Goal: Contribute content: Contribute content

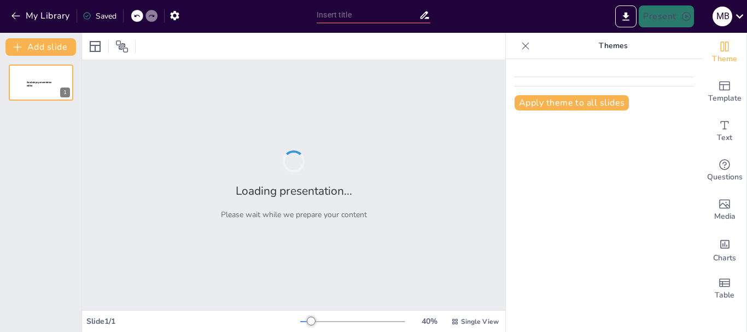
type input "Impacto del Alcohol en la Adolescencia: Una Mirada Crítica"
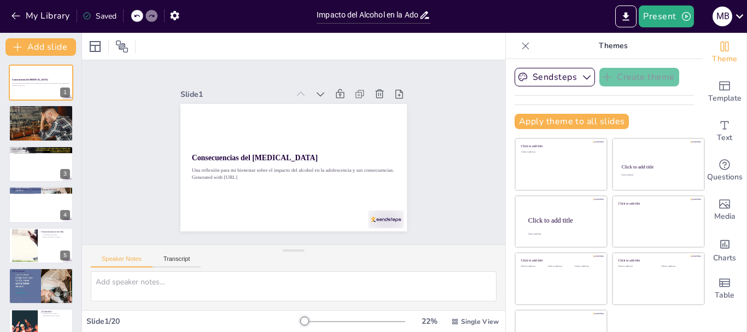
checkbox input "true"
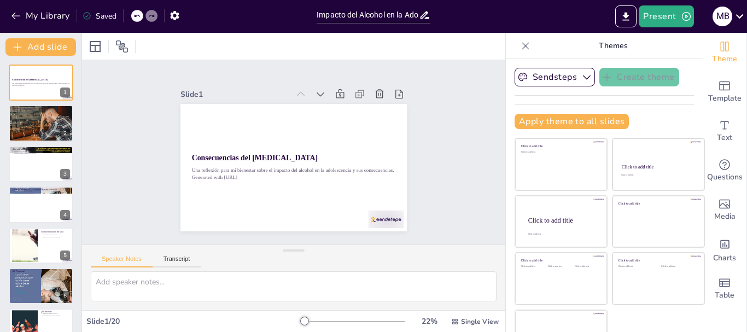
checkbox input "true"
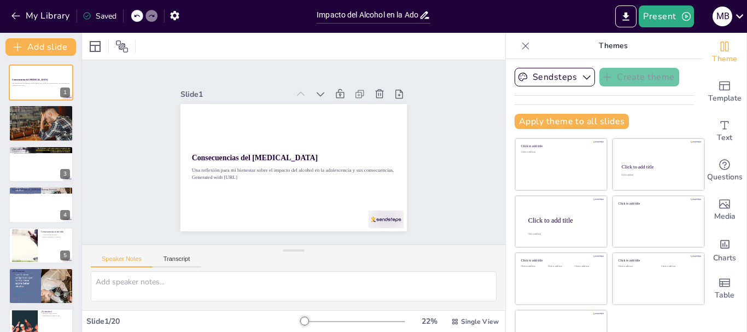
checkbox input "true"
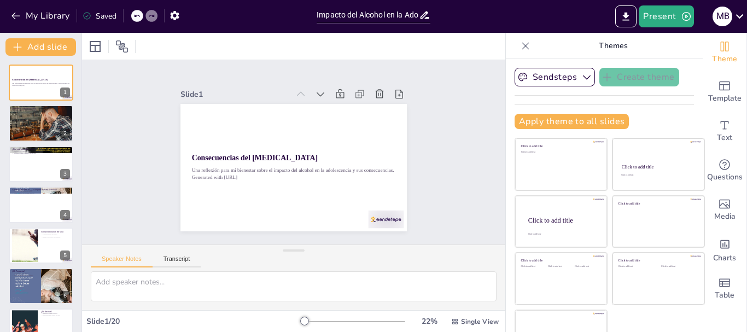
checkbox input "true"
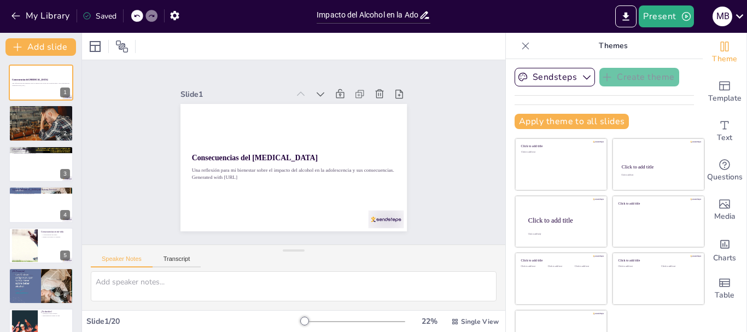
checkbox input "true"
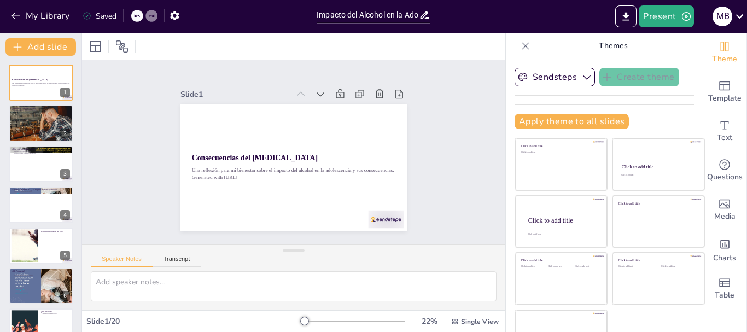
checkbox input "true"
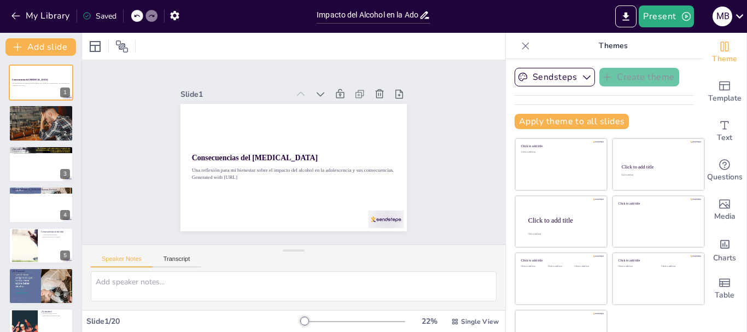
checkbox input "true"
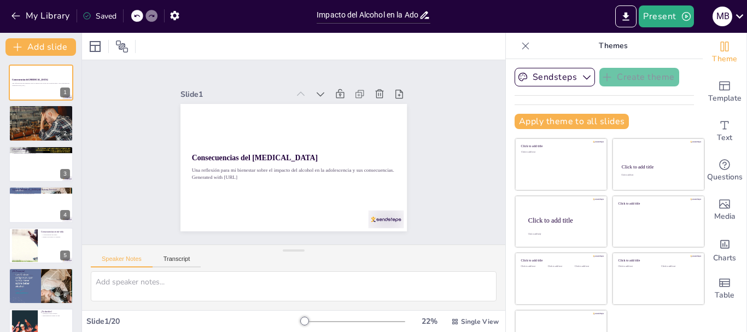
checkbox input "true"
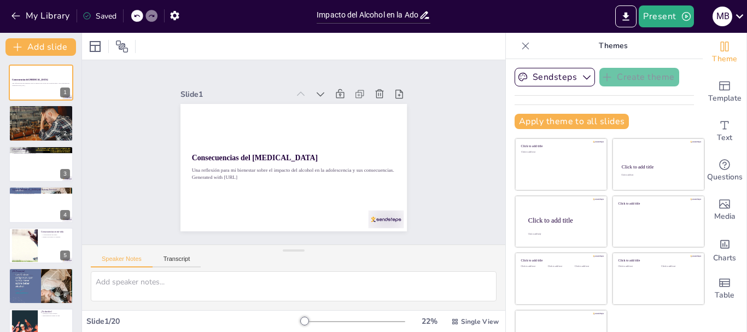
checkbox input "true"
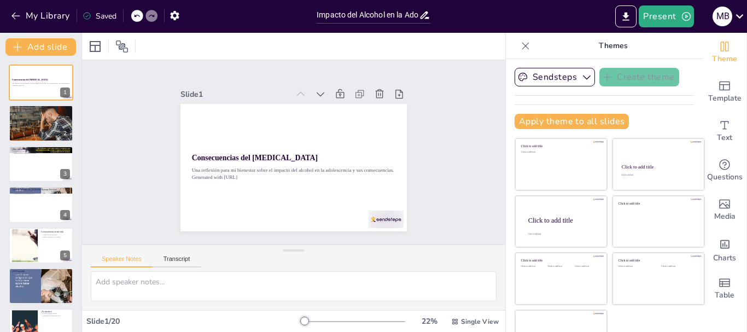
checkbox input "true"
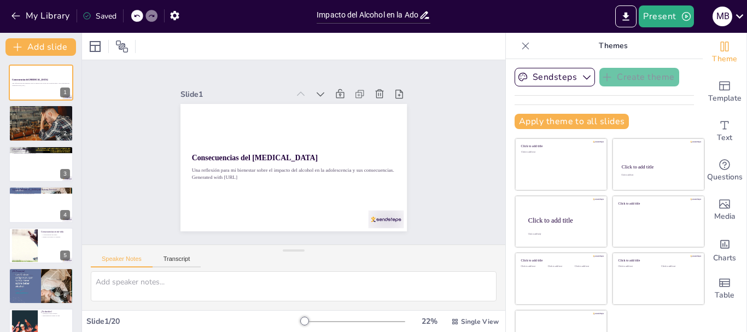
checkbox input "true"
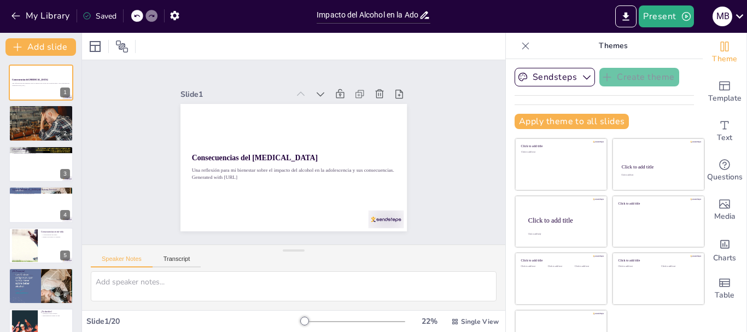
checkbox input "true"
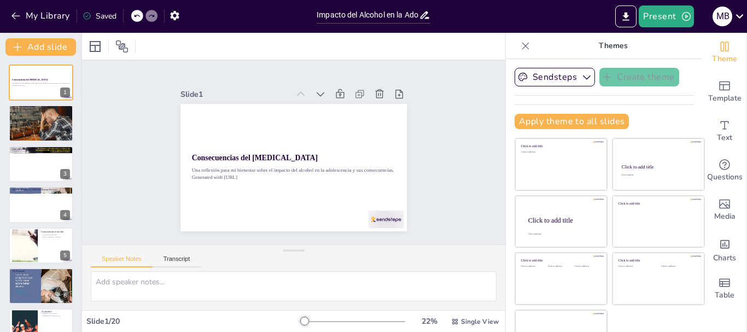
checkbox input "true"
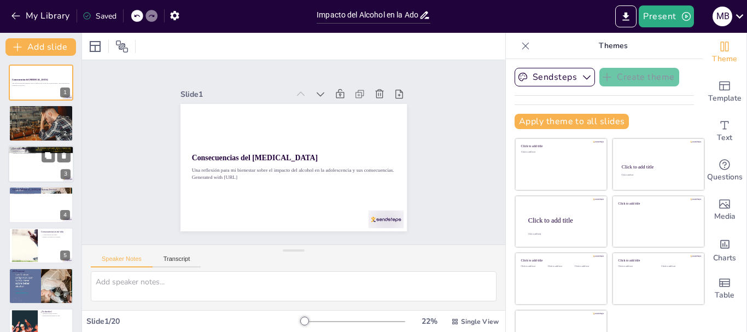
checkbox input "true"
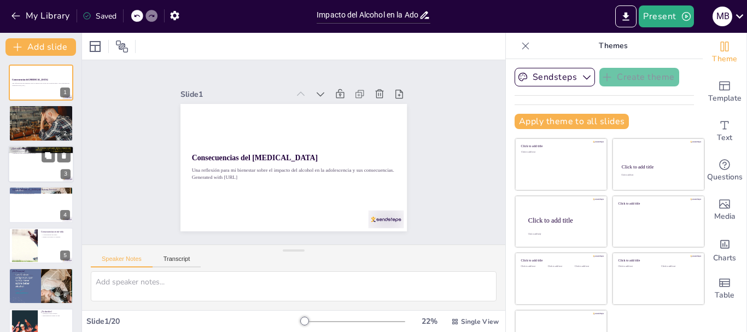
click at [22, 166] on div at bounding box center [41, 163] width 66 height 37
type textarea "Las historias [PERSON_NAME] y [PERSON_NAME] cómo el [MEDICAL_DATA] puede afecta…"
checkbox input "true"
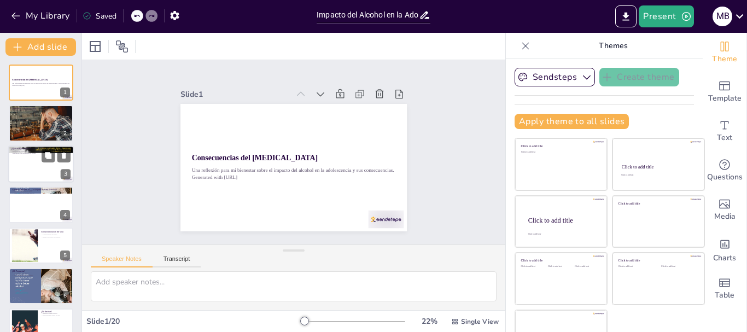
checkbox input "true"
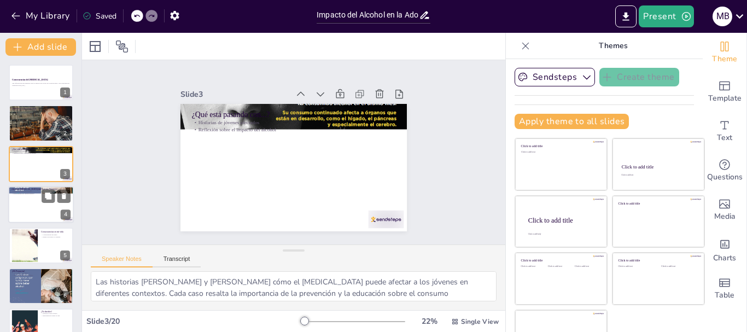
checkbox input "true"
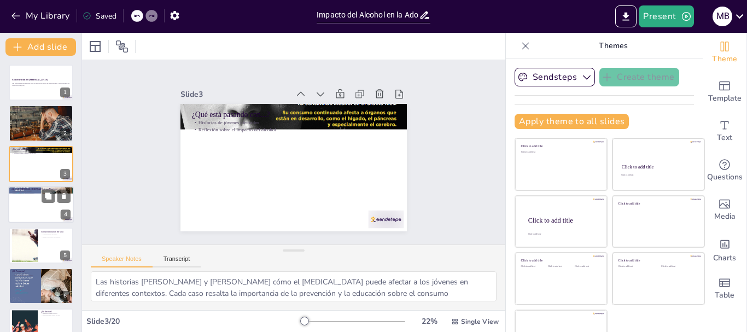
checkbox input "true"
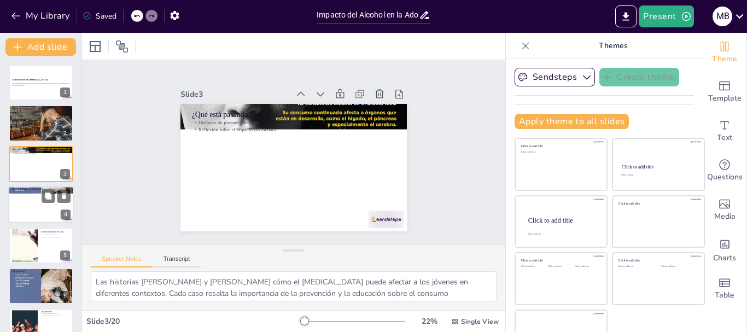
checkbox input "true"
click at [35, 209] on div at bounding box center [41, 204] width 66 height 37
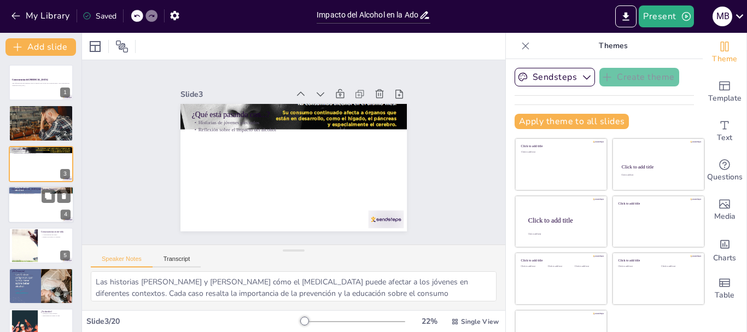
type textarea "Es importante que los estudiantes comprendan que el alcohol afecta significativ…"
checkbox input "true"
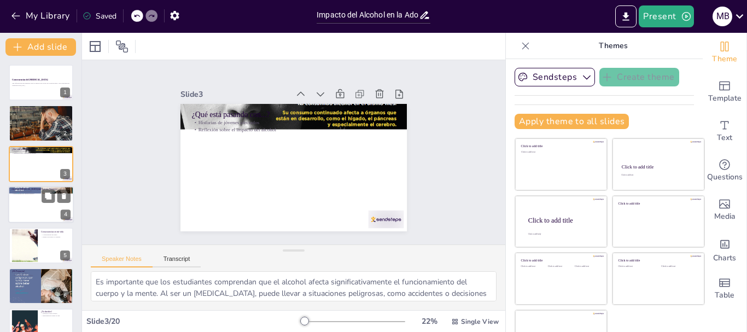
checkbox input "true"
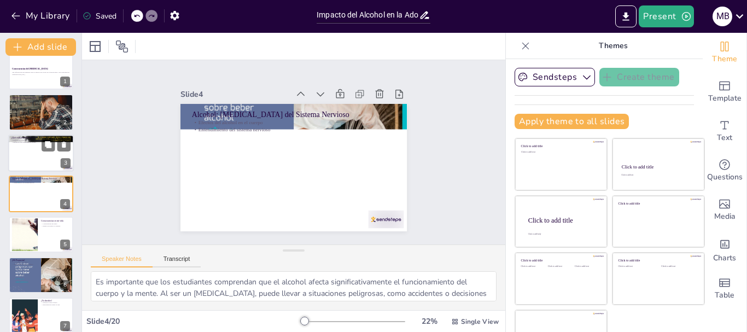
checkbox input "true"
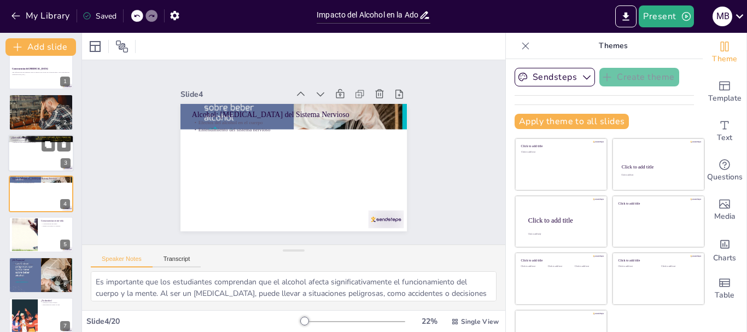
checkbox input "true"
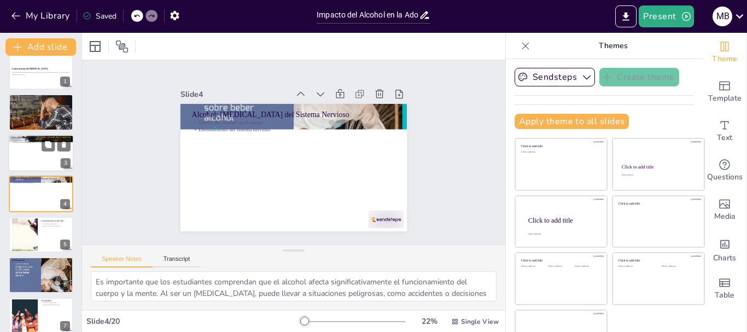
checkbox input "true"
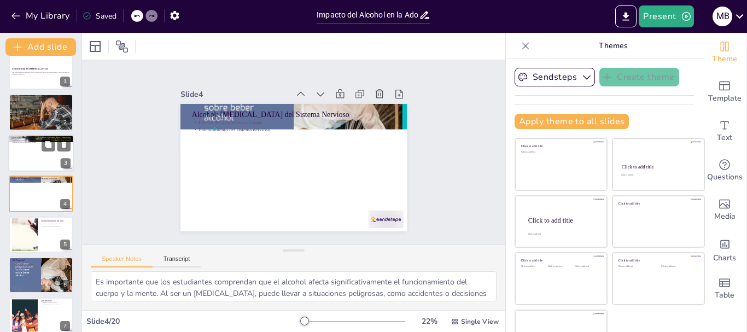
checkbox input "true"
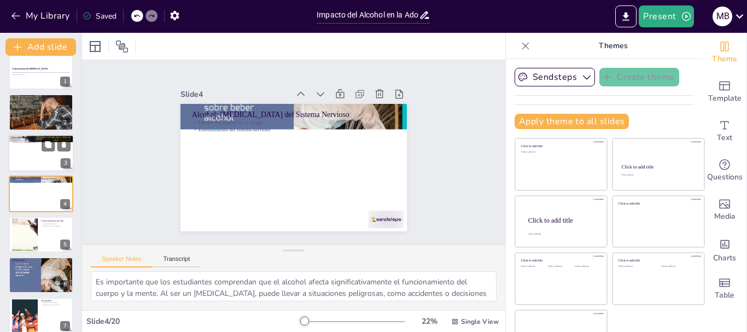
checkbox input "true"
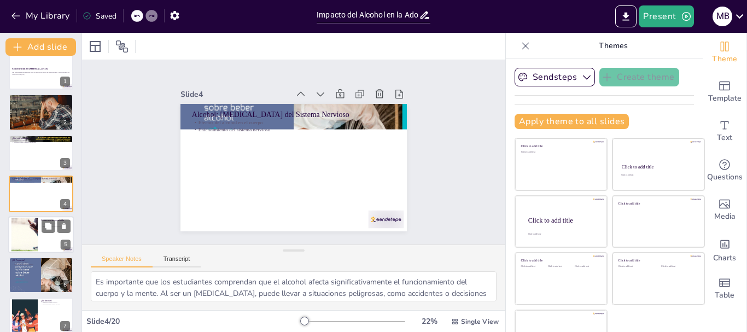
checkbox input "true"
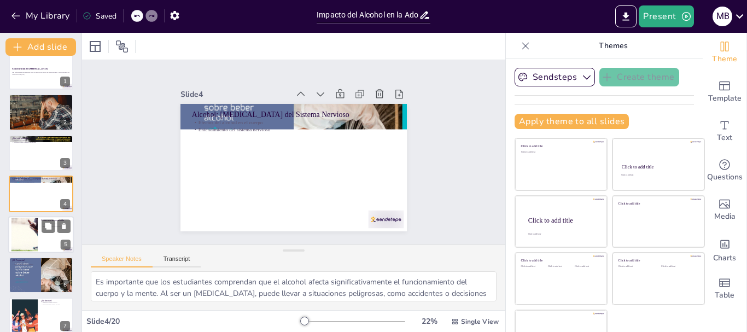
checkbox input "true"
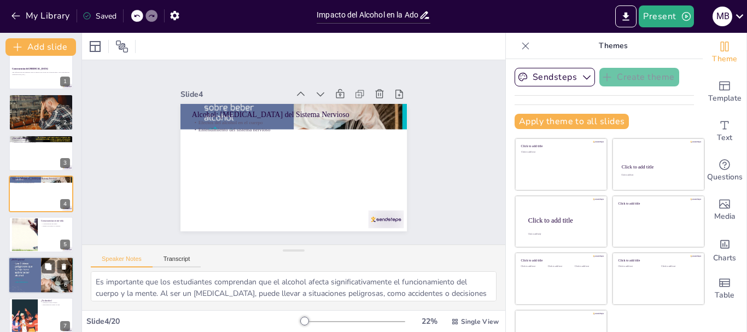
checkbox input "true"
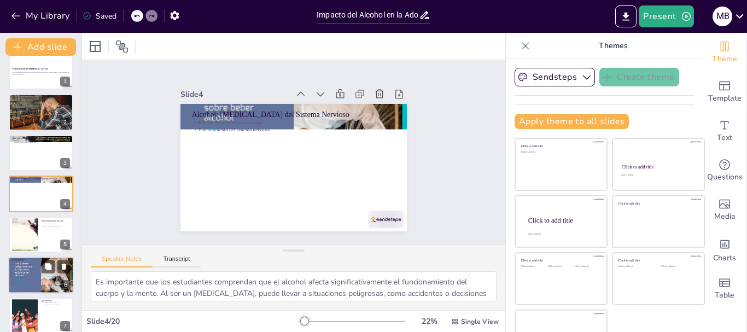
checkbox input "true"
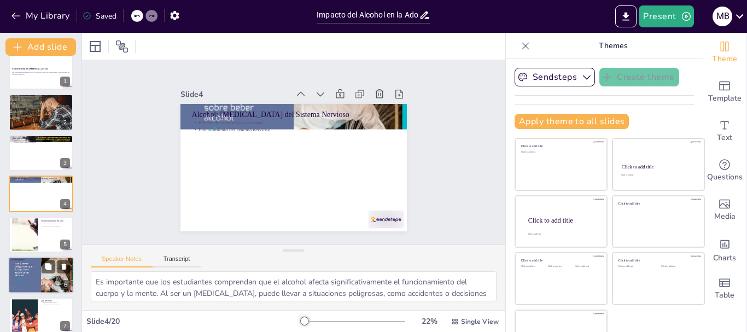
checkbox input "true"
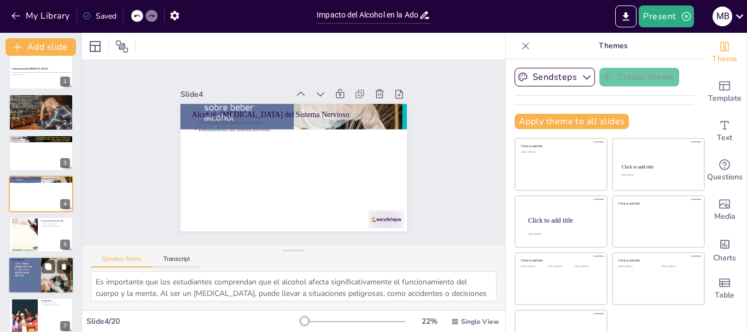
checkbox input "true"
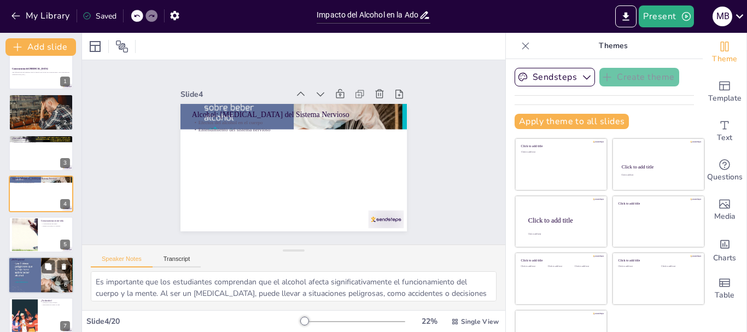
checkbox input "true"
click at [38, 271] on div at bounding box center [41, 275] width 66 height 44
type textarea "Fomentar la creatividad y la colaboración entre los estudiantes es esencial par…"
checkbox input "true"
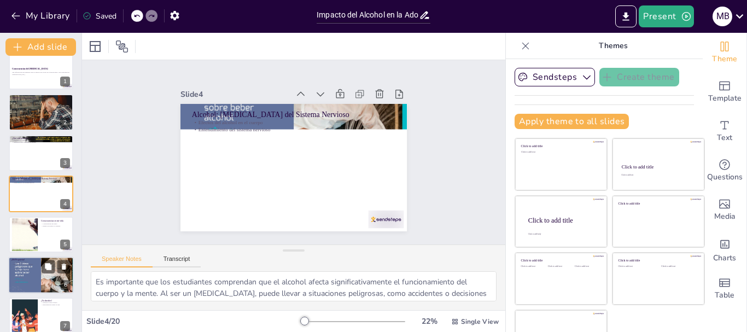
checkbox input "true"
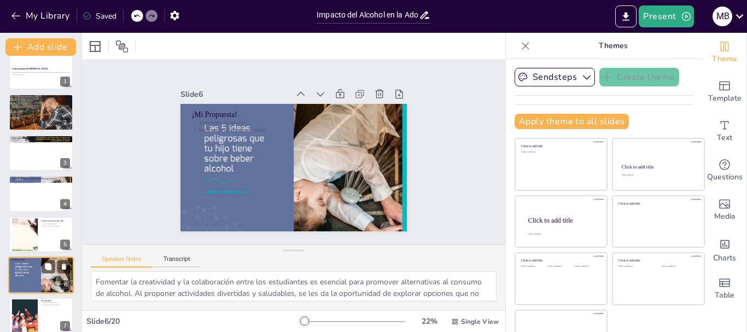
scroll to position [92, 0]
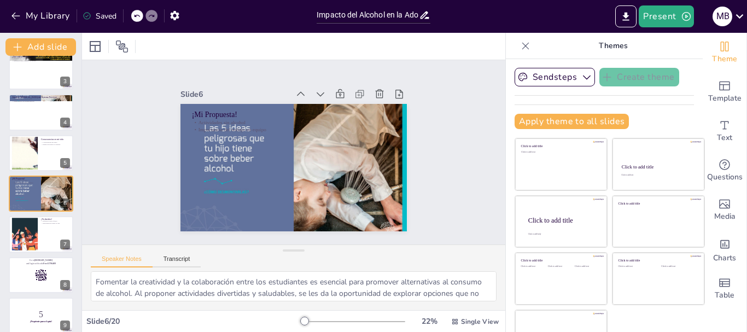
checkbox input "true"
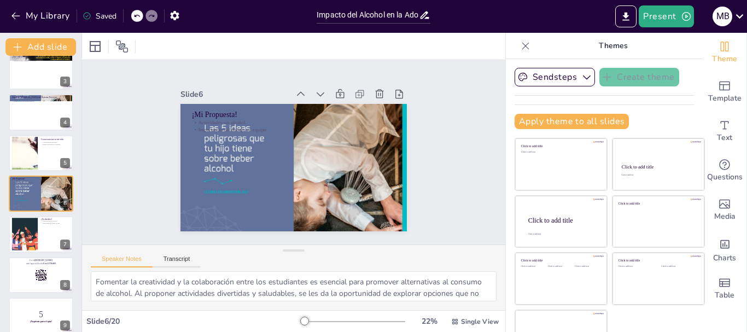
checkbox input "true"
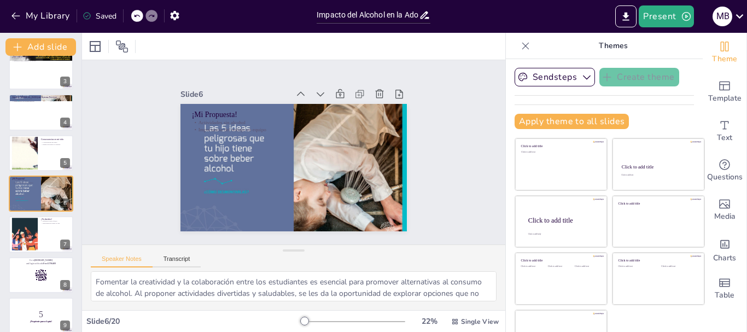
checkbox input "true"
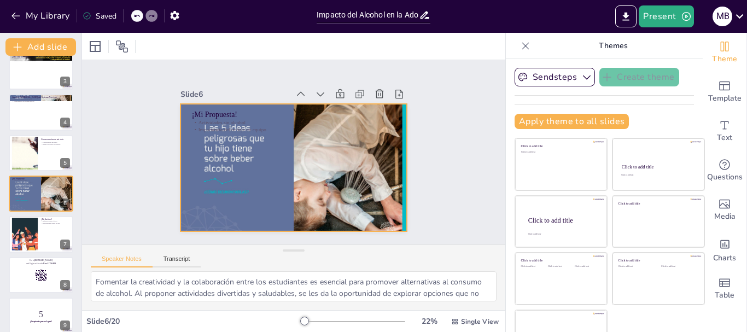
checkbox input "true"
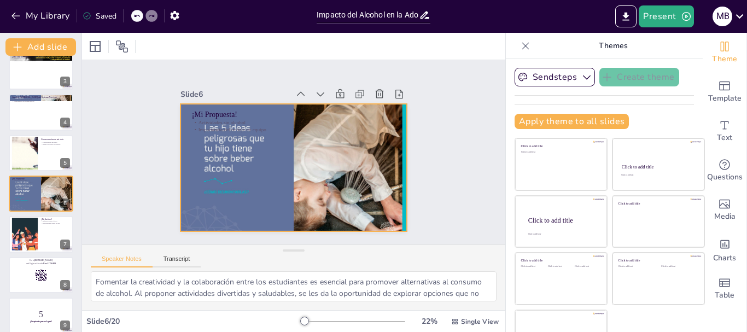
checkbox input "true"
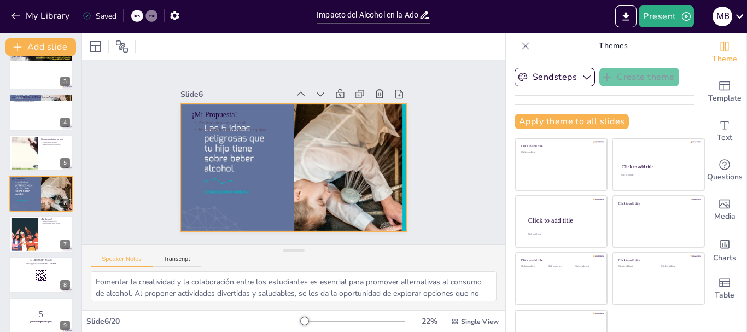
checkbox input "true"
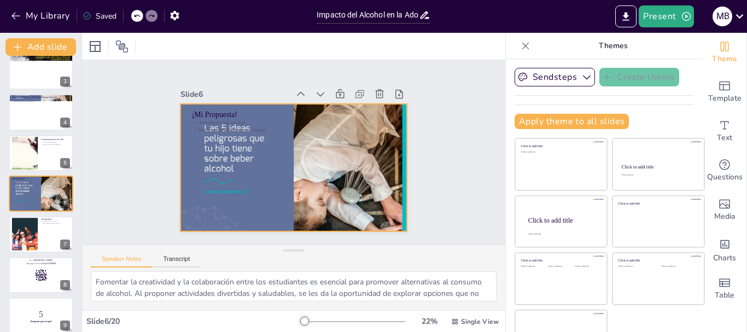
checkbox input "true"
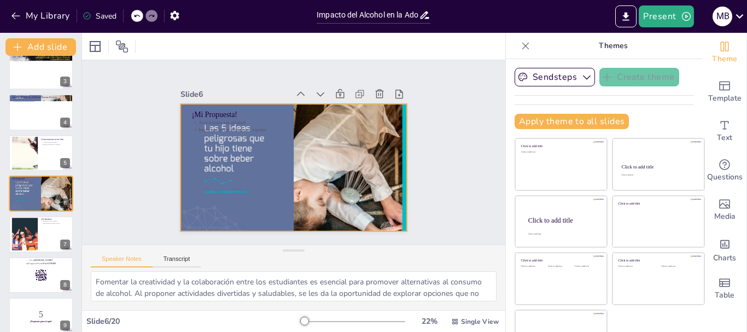
checkbox input "true"
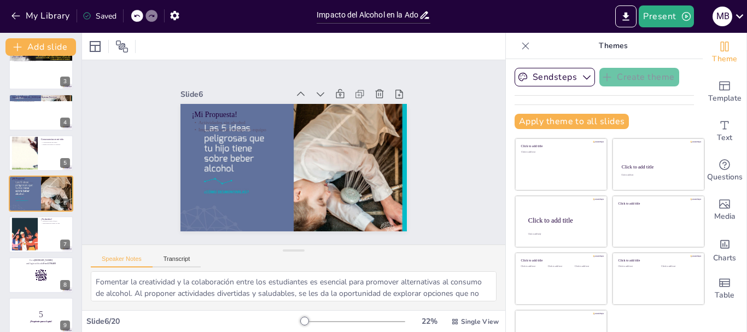
scroll to position [30, 0]
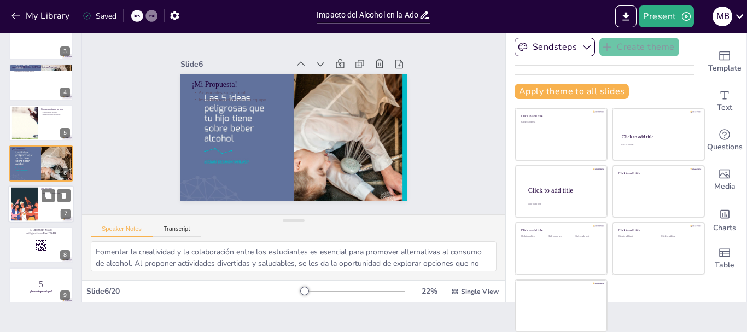
click at [33, 202] on div at bounding box center [24, 203] width 79 height 33
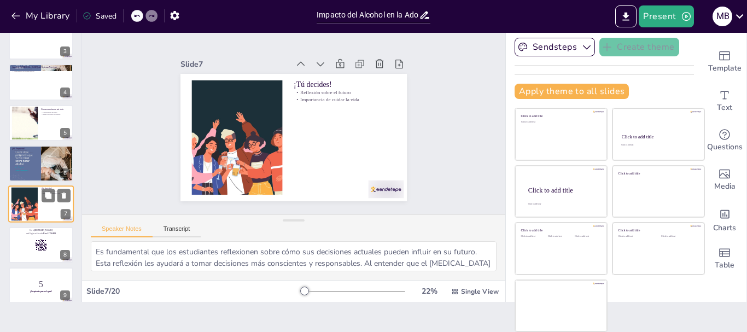
scroll to position [133, 0]
